Goal: Information Seeking & Learning: Learn about a topic

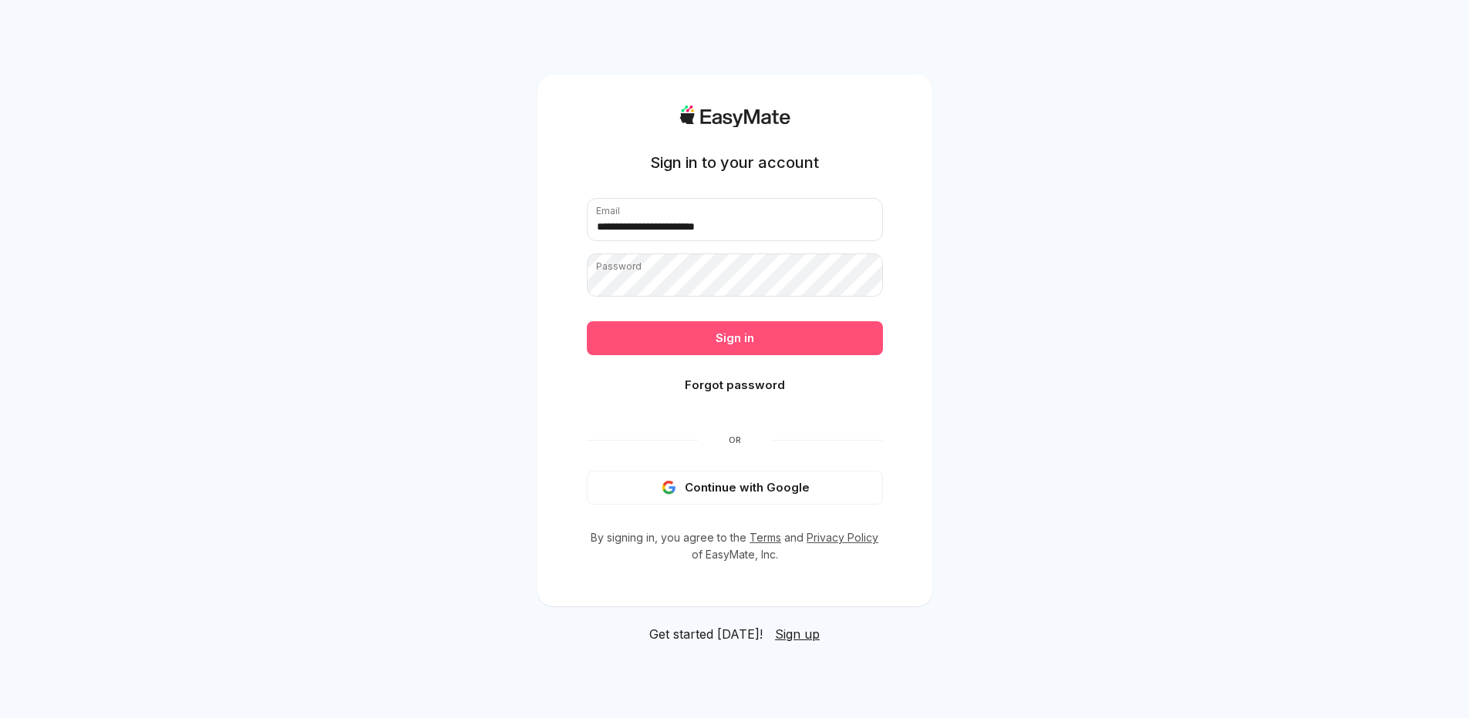
click at [734, 331] on button "Sign in" at bounding box center [735, 338] width 296 height 34
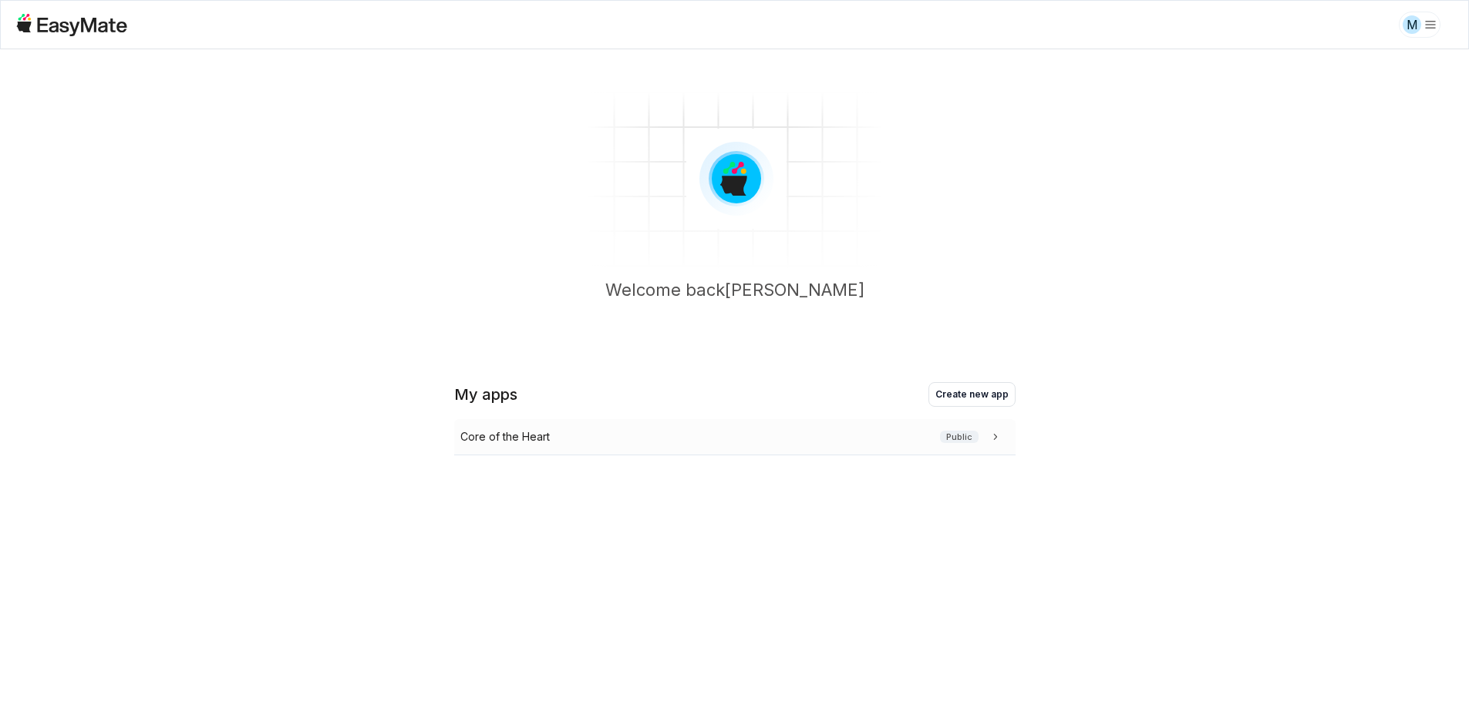
click at [551, 442] on div "Core of the Heart Public" at bounding box center [731, 437] width 543 height 17
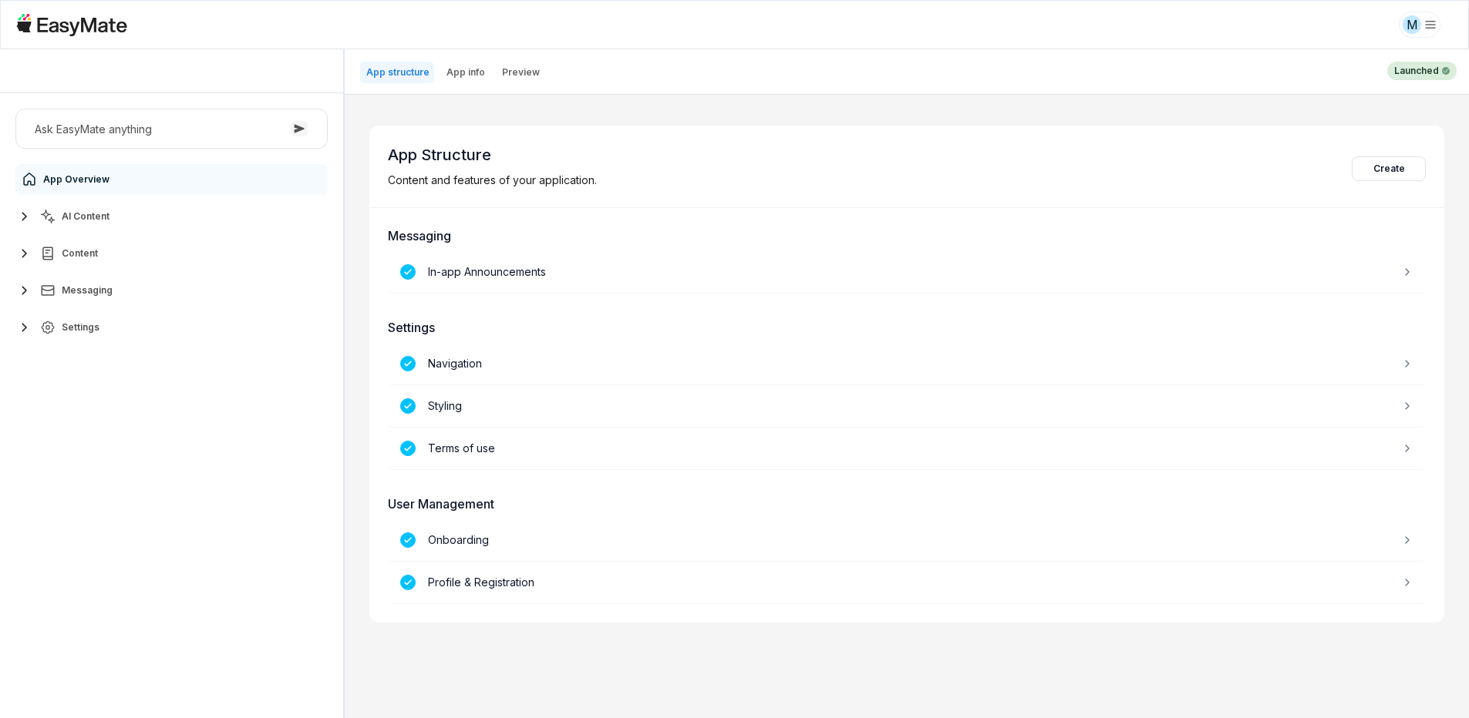
click at [19, 216] on icon "button" at bounding box center [24, 216] width 19 height 19
click at [108, 249] on link "Agents 3" at bounding box center [180, 253] width 288 height 31
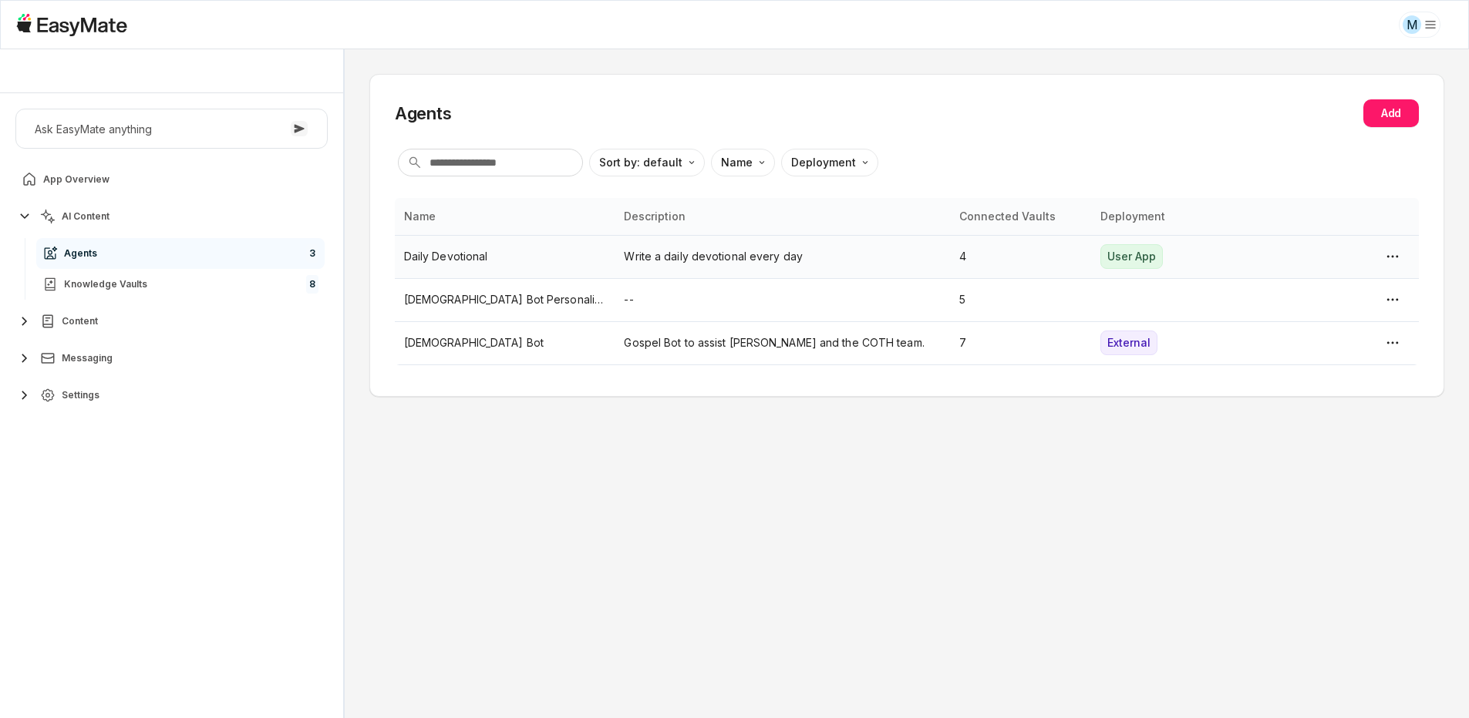
click at [433, 261] on p "Daily Devotional" at bounding box center [505, 256] width 202 height 17
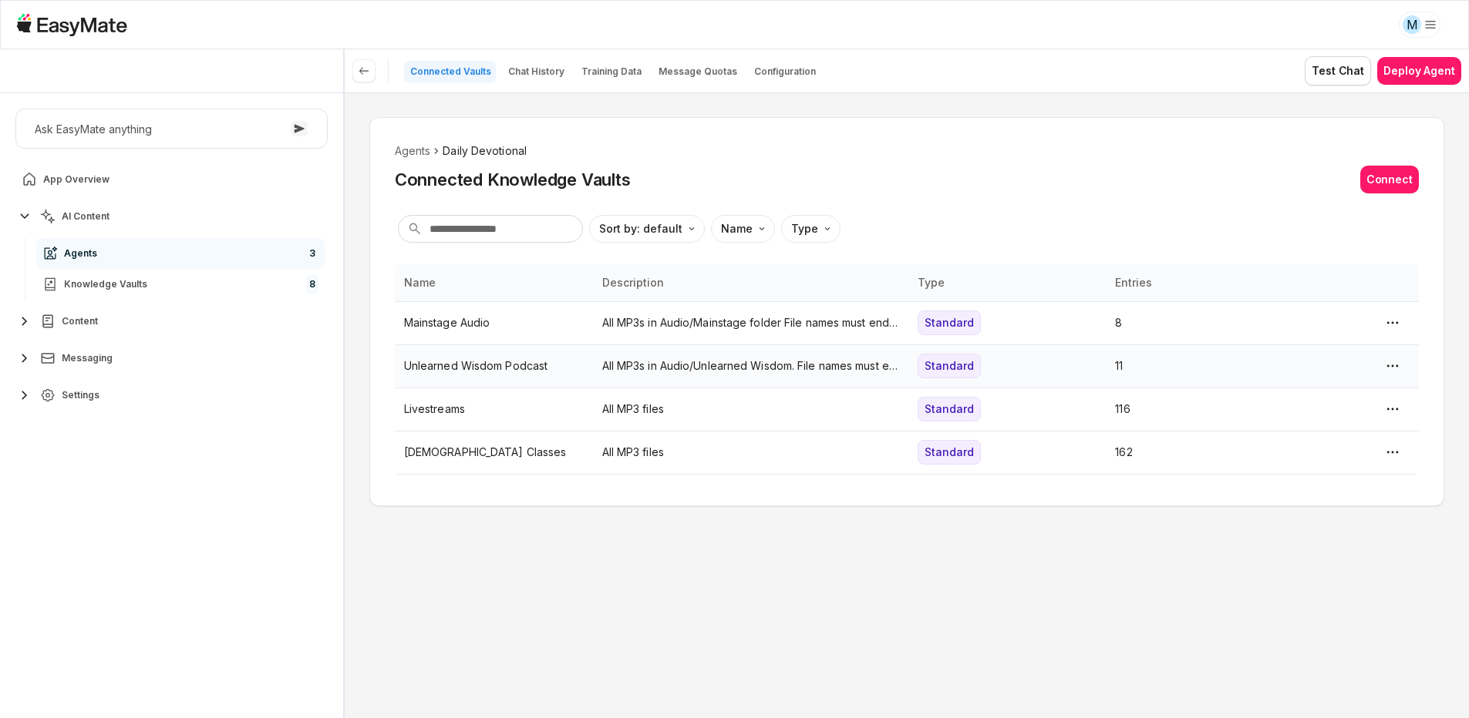
click at [496, 364] on p "Unlearned Wisdom Podcast" at bounding box center [494, 366] width 180 height 17
click at [562, 544] on html "M Core of the Heart Ask EasyMate anything App Overview AI Content Agents 3 Know…" at bounding box center [734, 359] width 1469 height 718
click at [450, 319] on p "Mainstage Audio" at bounding box center [494, 323] width 180 height 17
click at [721, 584] on html "M Core of the Heart Ask EasyMate anything App Overview AI Content Agents 3 Know…" at bounding box center [734, 359] width 1469 height 718
type textarea "*"
